Goal: Transaction & Acquisition: Purchase product/service

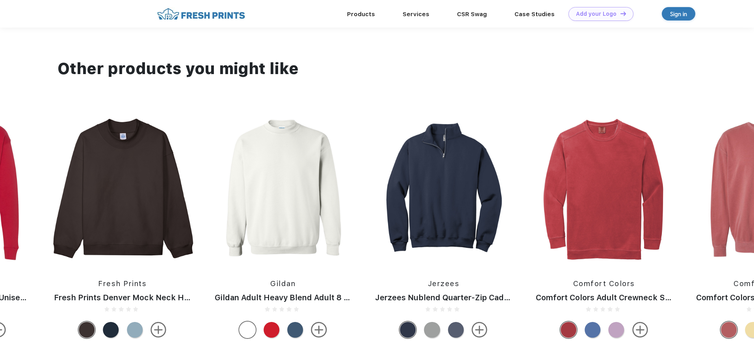
scroll to position [788, 0]
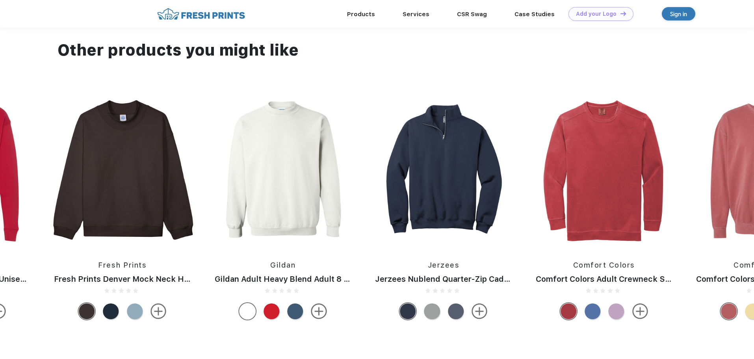
click at [138, 319] on div at bounding box center [139, 312] width 24 height 16
click at [135, 317] on div at bounding box center [135, 312] width 16 height 16
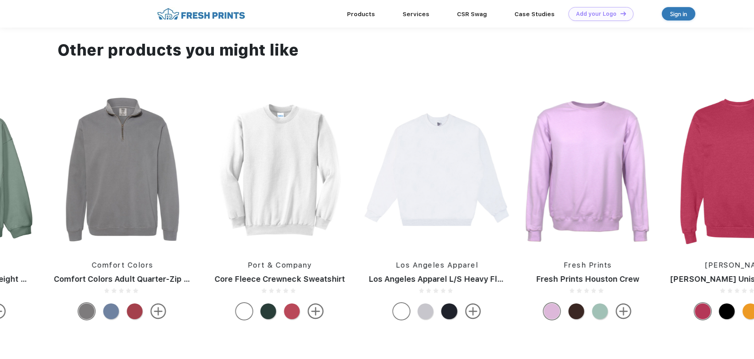
click at [473, 318] on img at bounding box center [474, 312] width 16 height 16
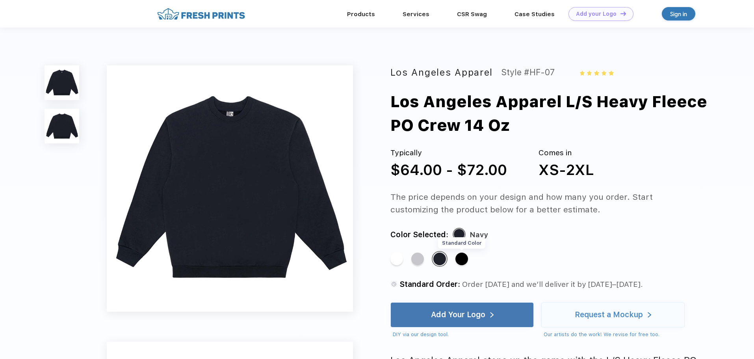
click at [461, 261] on div "Standard Color" at bounding box center [462, 259] width 13 height 13
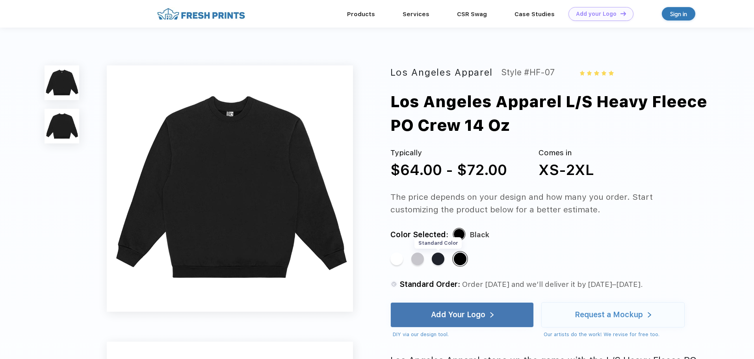
click at [438, 262] on div "Standard Color" at bounding box center [438, 259] width 13 height 13
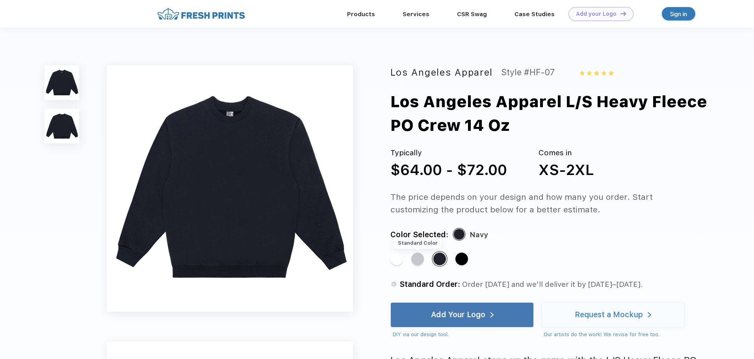
click at [418, 259] on div "Standard Color" at bounding box center [418, 259] width 13 height 13
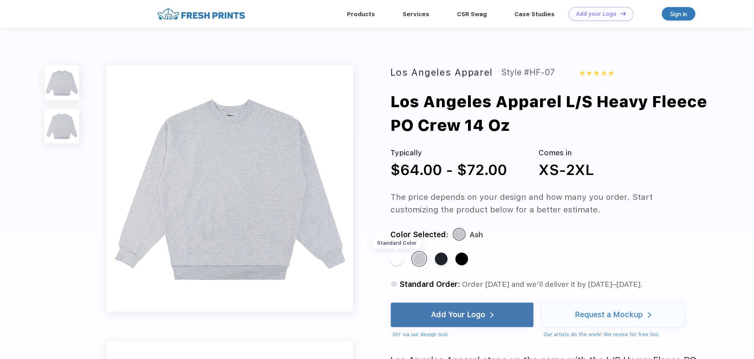
click at [392, 259] on div "Standard Color" at bounding box center [397, 259] width 13 height 13
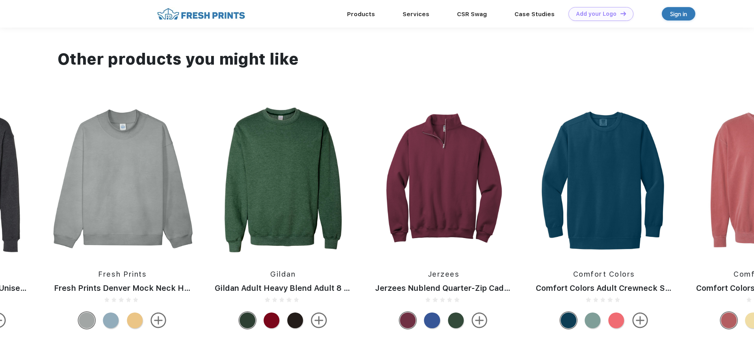
scroll to position [788, 0]
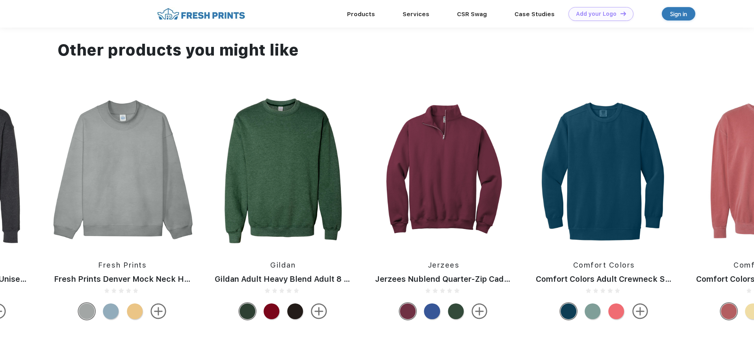
click at [126, 234] on img at bounding box center [122, 170] width 153 height 151
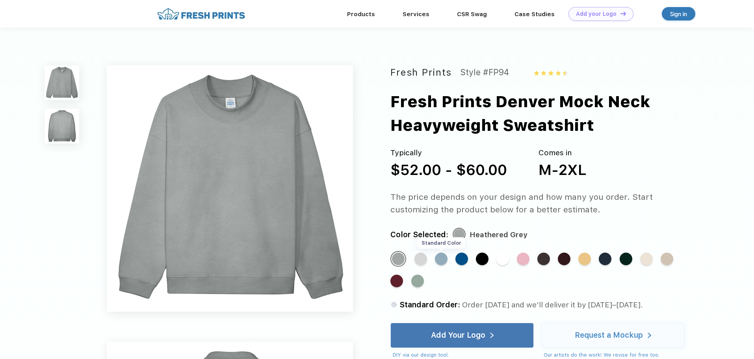
click at [440, 259] on div "Standard Color" at bounding box center [441, 259] width 13 height 13
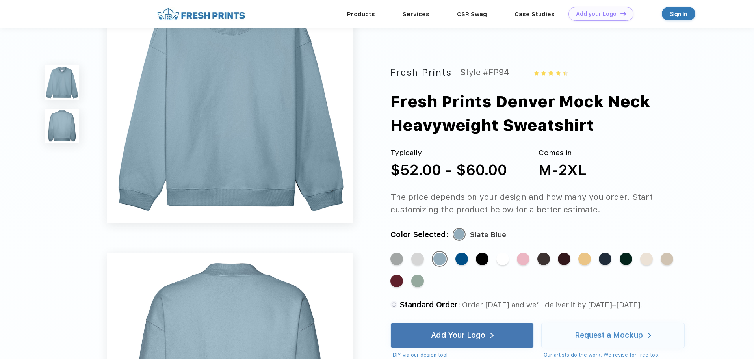
scroll to position [79, 0]
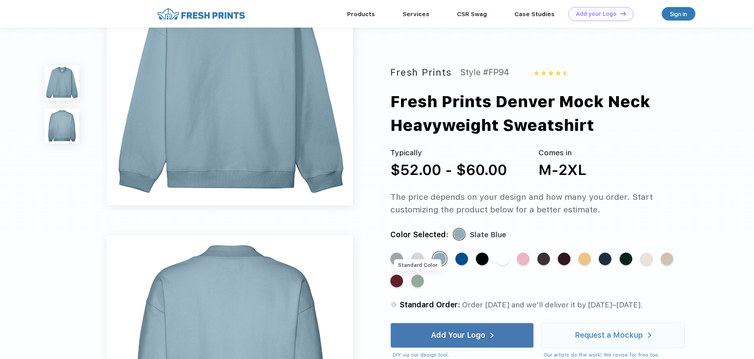
click at [416, 281] on div "Standard Color" at bounding box center [418, 281] width 13 height 13
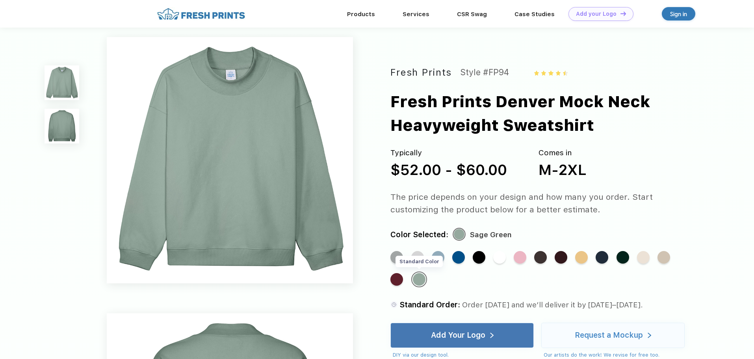
scroll to position [0, 0]
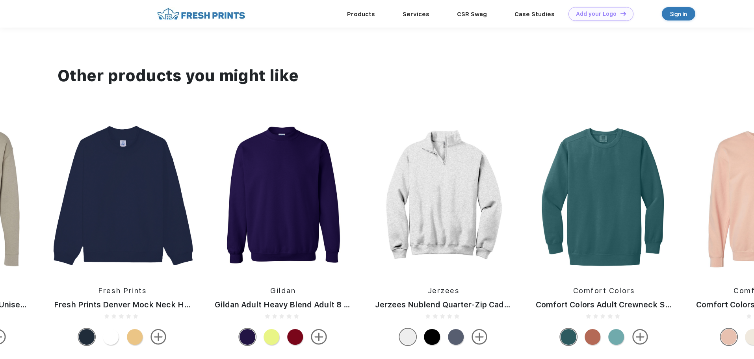
scroll to position [788, 0]
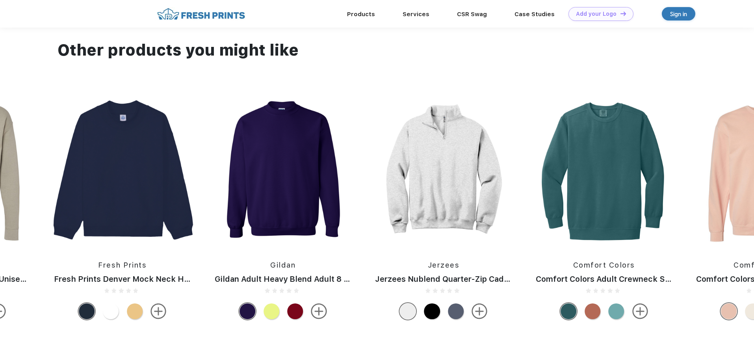
click at [456, 315] on div at bounding box center [456, 312] width 16 height 16
click at [456, 315] on div at bounding box center [455, 311] width 17 height 17
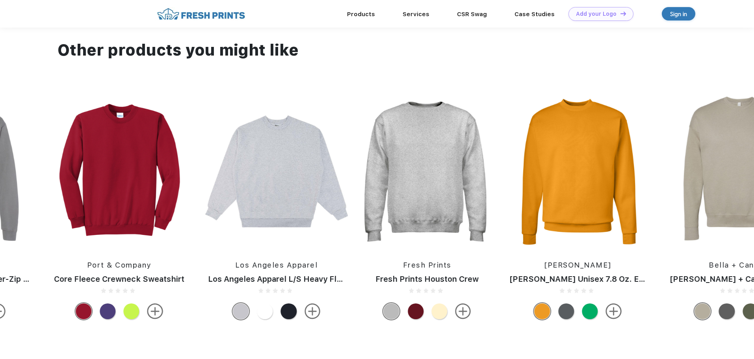
drag, startPoint x: 287, startPoint y: 205, endPoint x: 287, endPoint y: 210, distance: 4.7
click at [287, 205] on img at bounding box center [276, 170] width 153 height 151
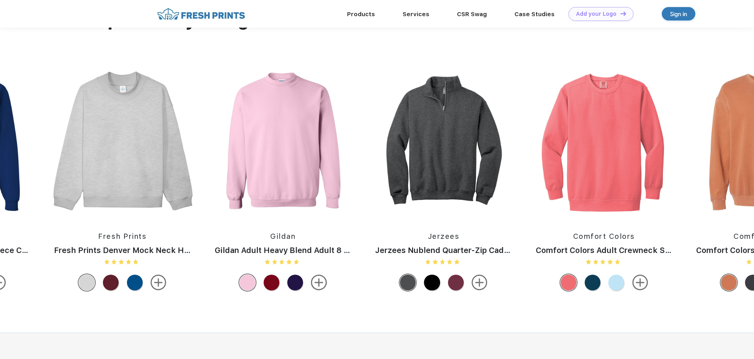
scroll to position [828, 0]
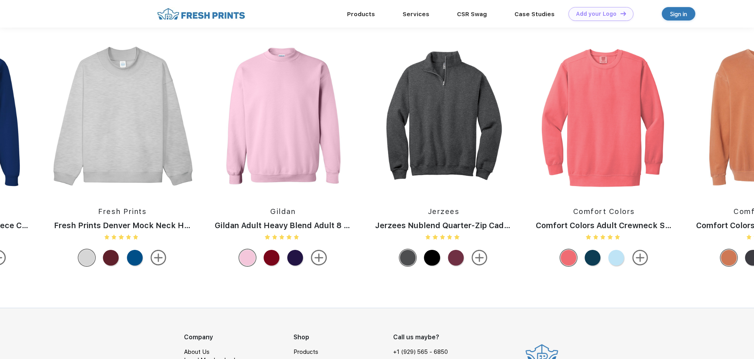
click at [160, 262] on img at bounding box center [159, 258] width 16 height 16
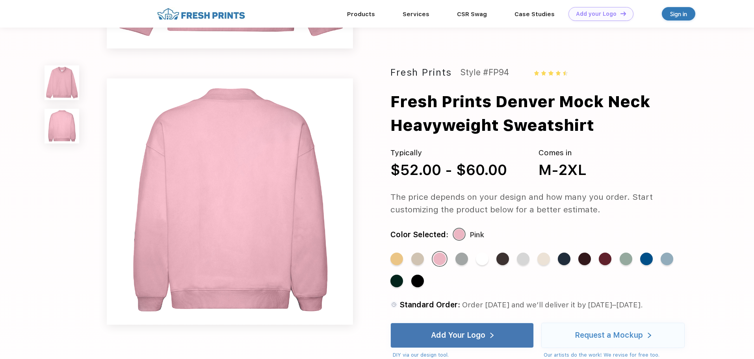
scroll to position [237, 0]
click at [669, 259] on div "Standard Color" at bounding box center [667, 259] width 13 height 13
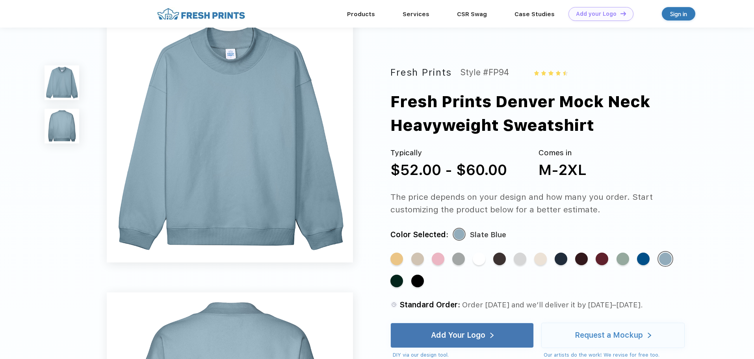
scroll to position [0, 0]
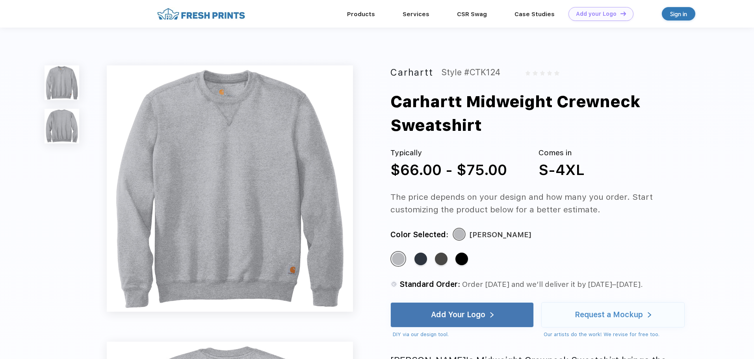
click at [669, 8] on div "Sign in" at bounding box center [679, 13] width 34 height 13
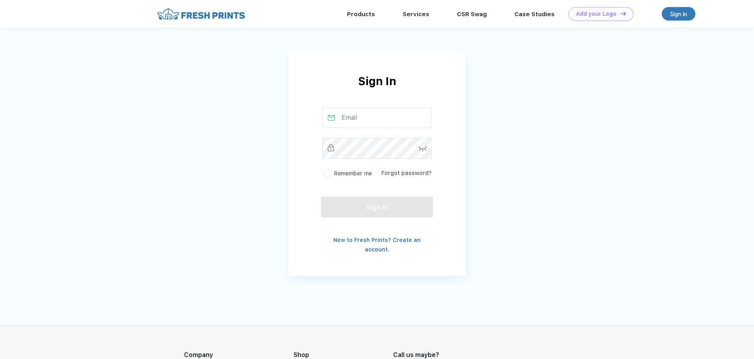
click at [361, 117] on input "text" at bounding box center [377, 117] width 110 height 21
click at [361, 119] on input "text" at bounding box center [377, 117] width 110 height 21
type input "dbrown@atsu.edu"
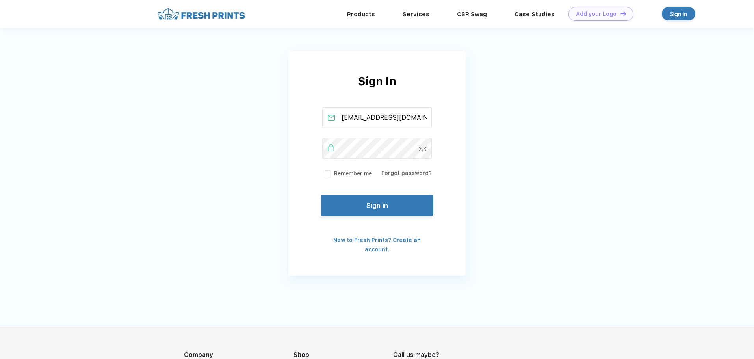
click at [399, 209] on button "Sign in" at bounding box center [377, 205] width 112 height 21
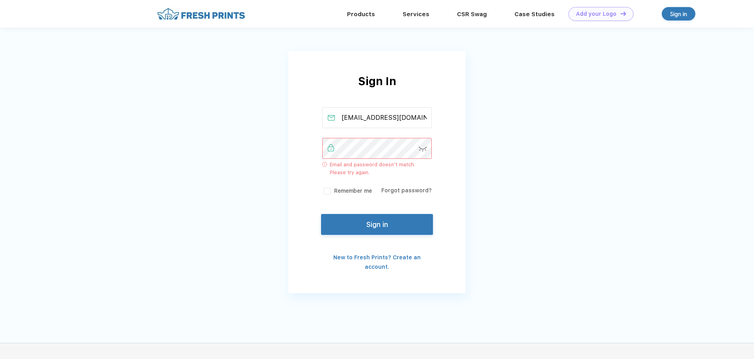
click at [282, 139] on div "Sign In dbrown@atsu.edu Email and password doesn’t match. Please try again. Rem…" at bounding box center [377, 152] width 754 height 305
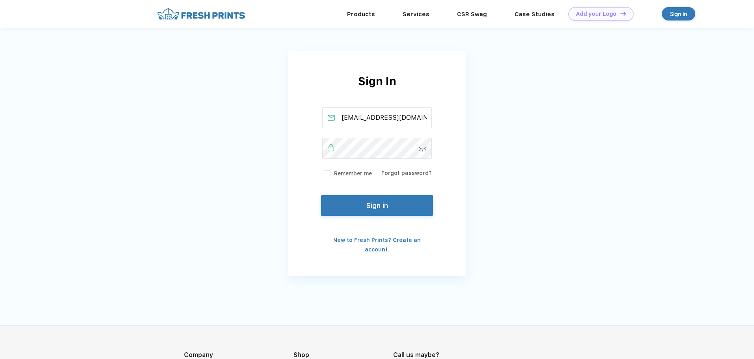
click at [387, 209] on button "Sign in" at bounding box center [377, 205] width 112 height 21
